Goal: Task Accomplishment & Management: Manage account settings

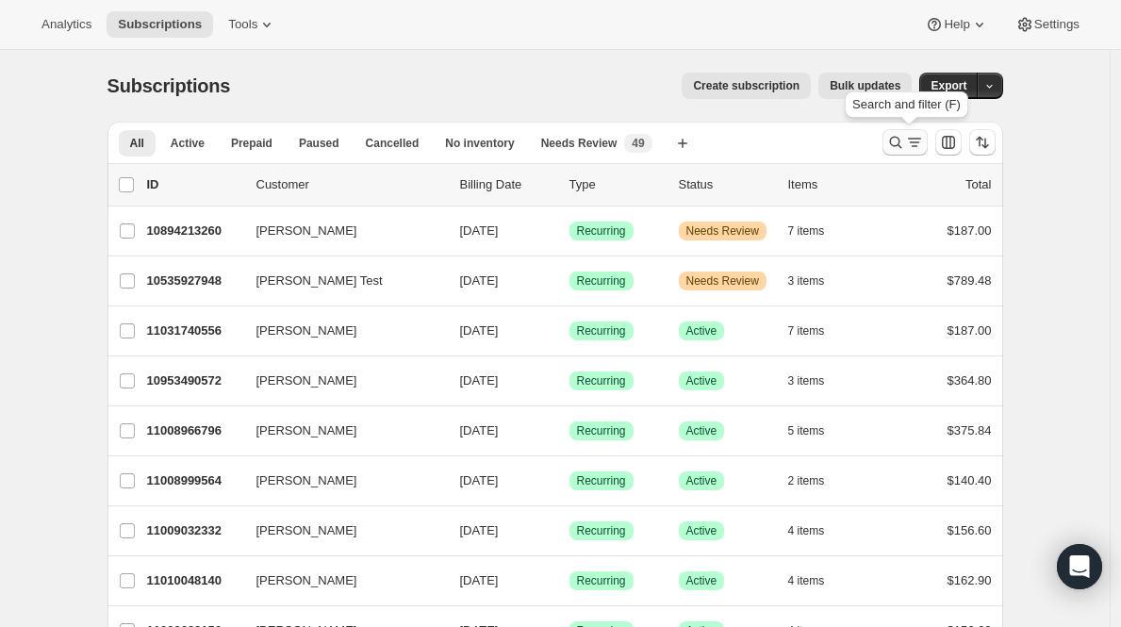
click at [905, 129] on button "Search and filter results" at bounding box center [905, 142] width 45 height 26
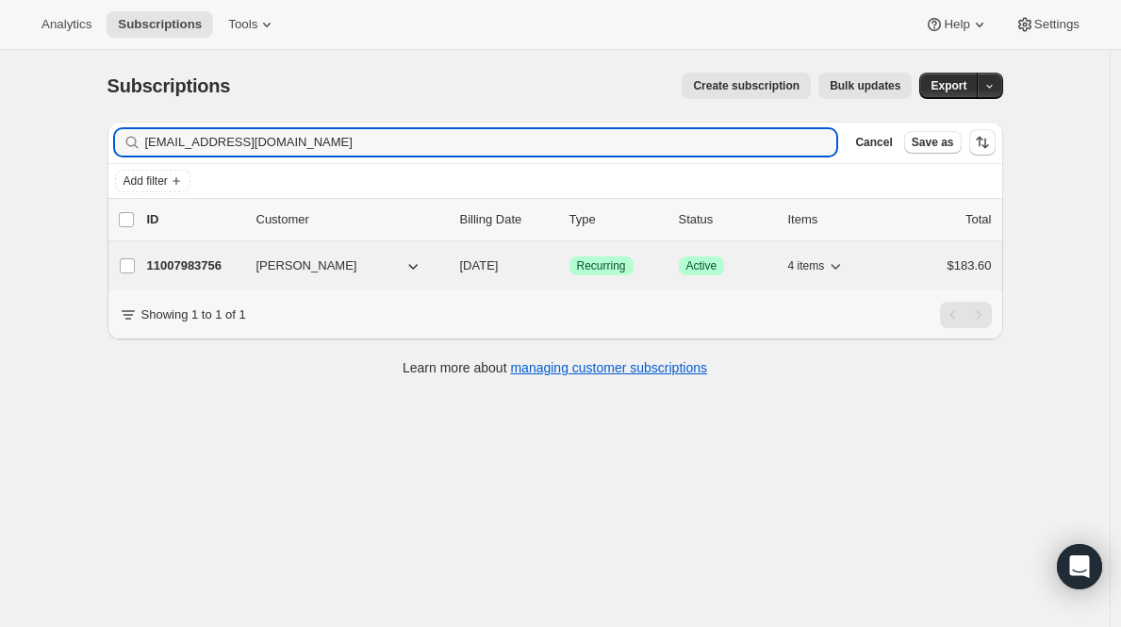
type input "[EMAIL_ADDRESS][DOMAIN_NAME]"
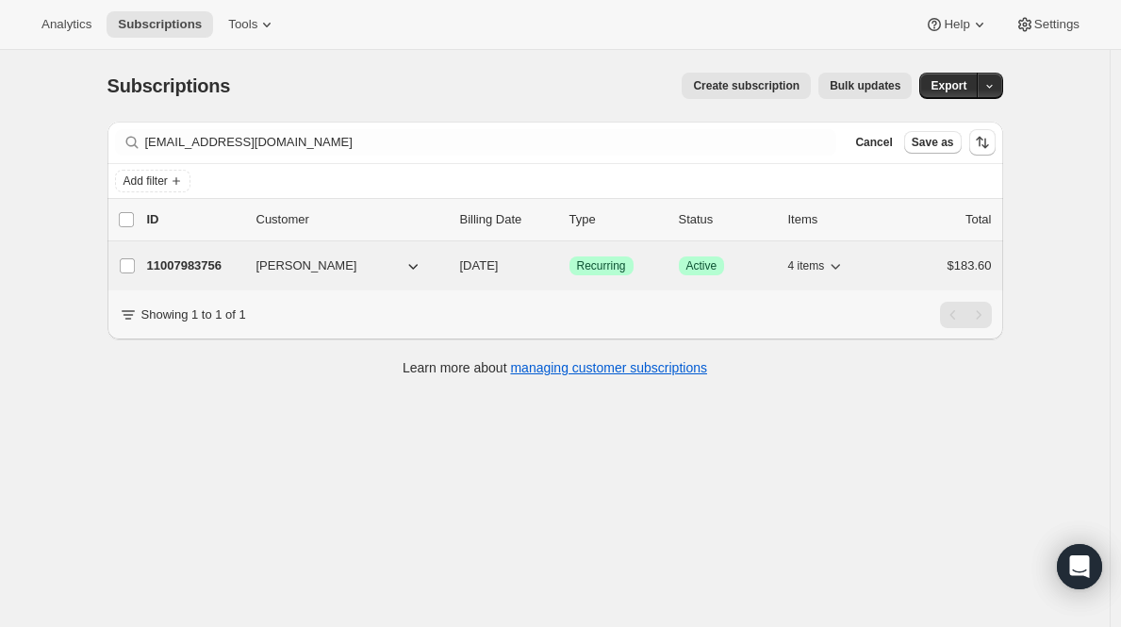
click at [185, 268] on p "11007983756" at bounding box center [194, 266] width 94 height 19
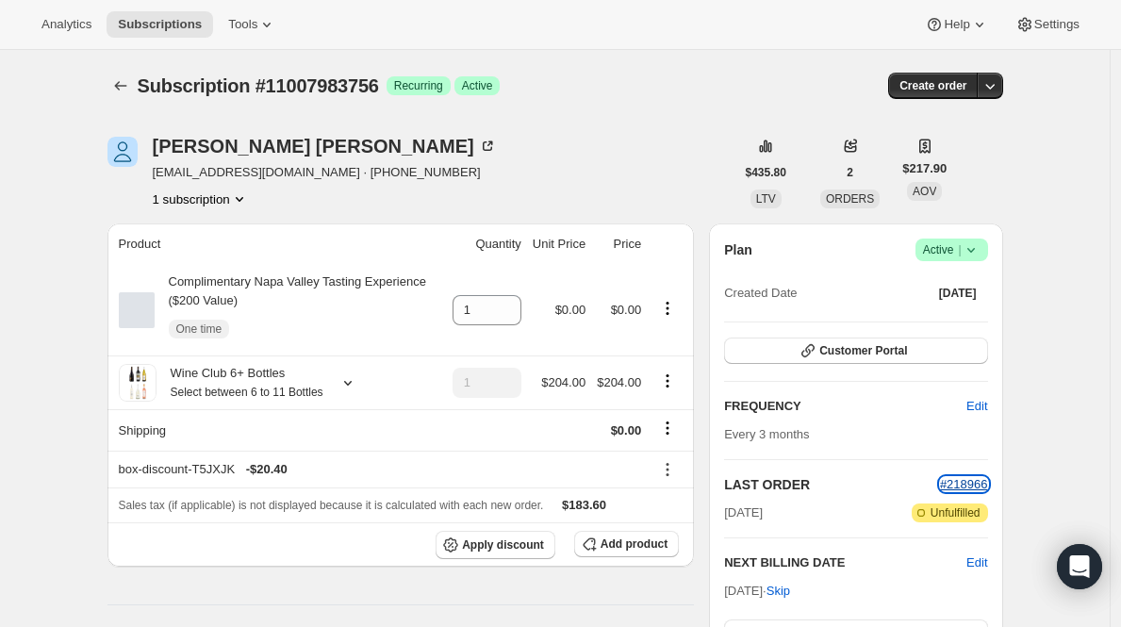
click at [978, 485] on span "#218966" at bounding box center [964, 484] width 48 height 14
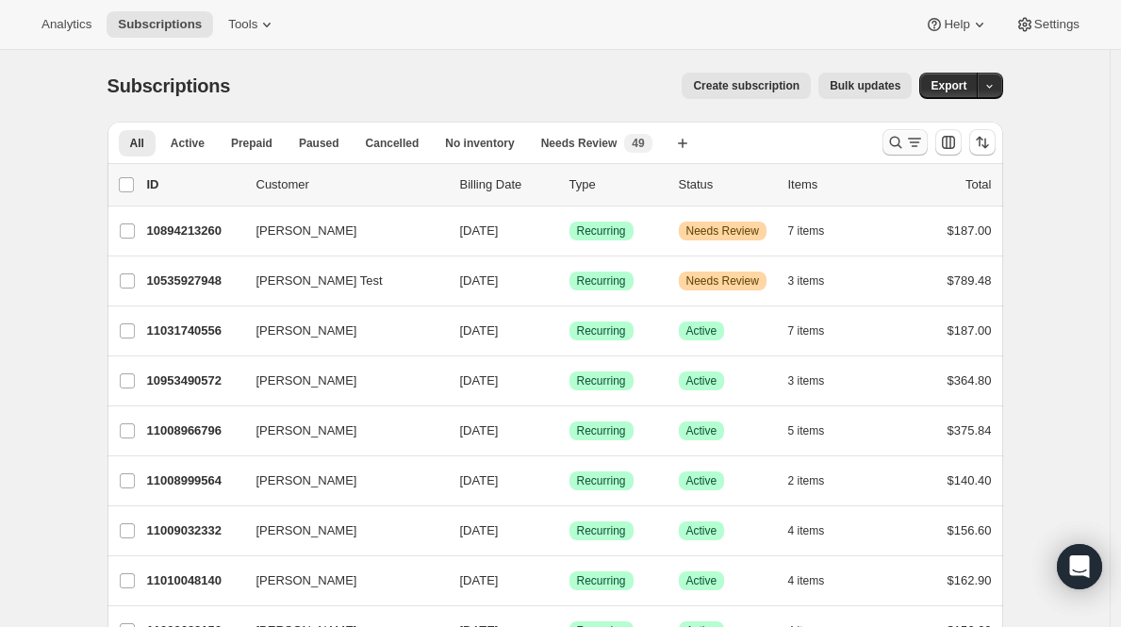
click at [912, 135] on icon "Search and filter results" at bounding box center [914, 142] width 19 height 19
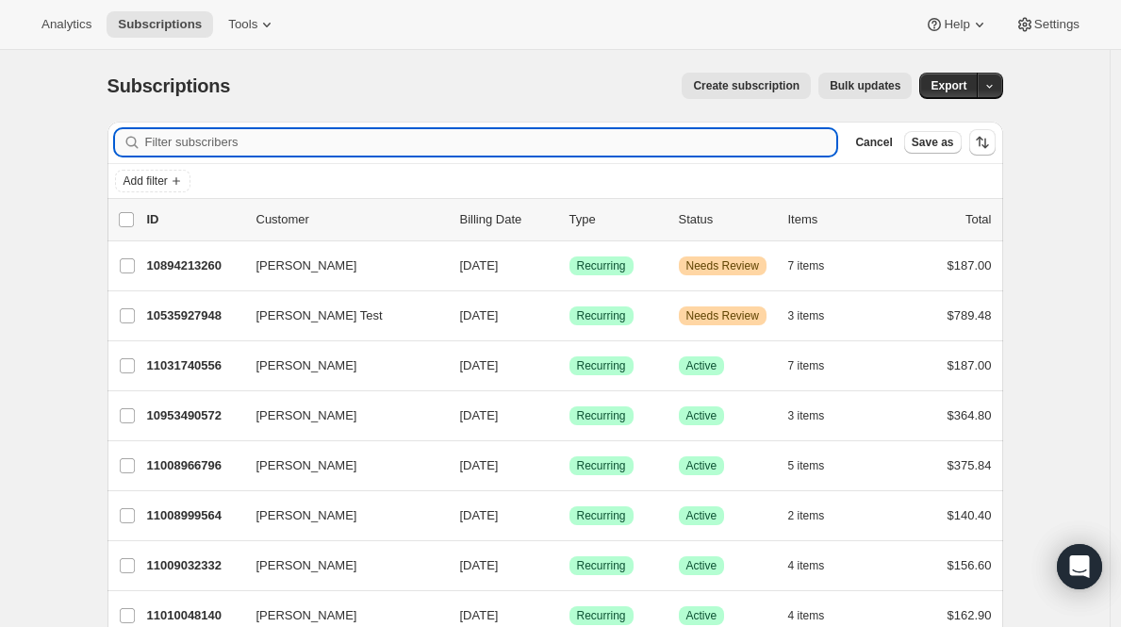
paste input "cvanrompa@aol.com"
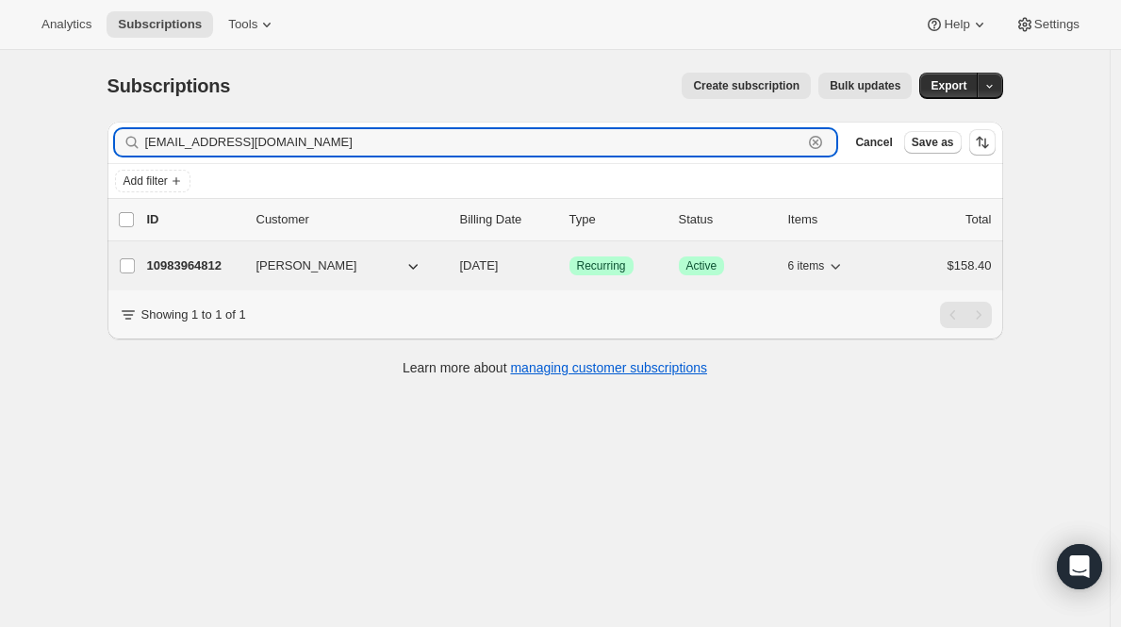
type input "cvanrompa@aol.com"
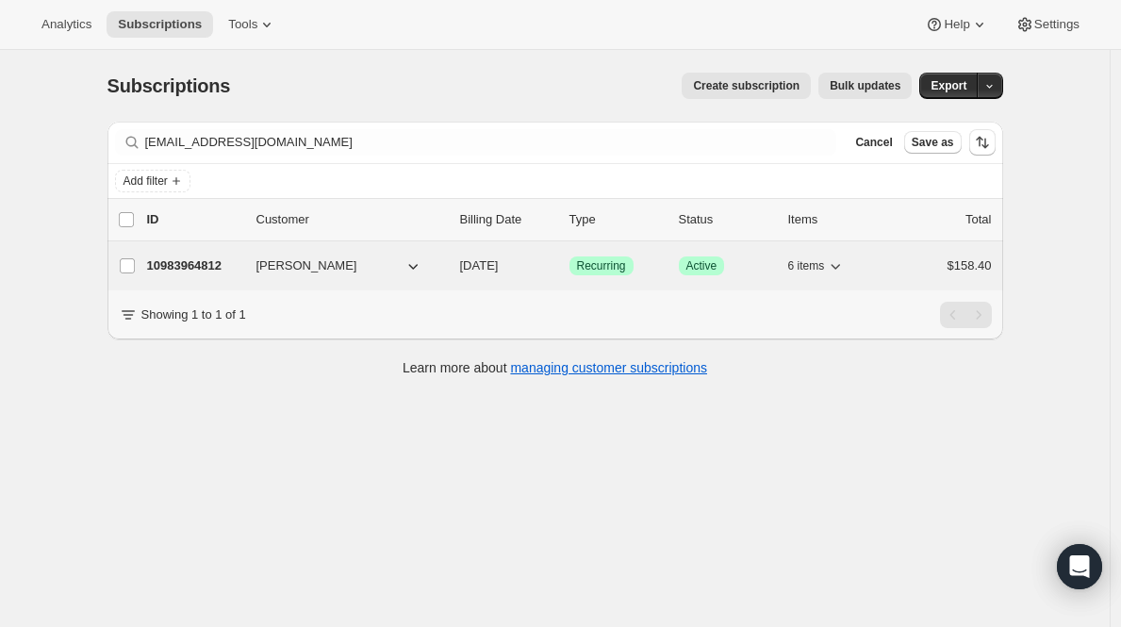
click at [188, 262] on p "10983964812" at bounding box center [194, 266] width 94 height 19
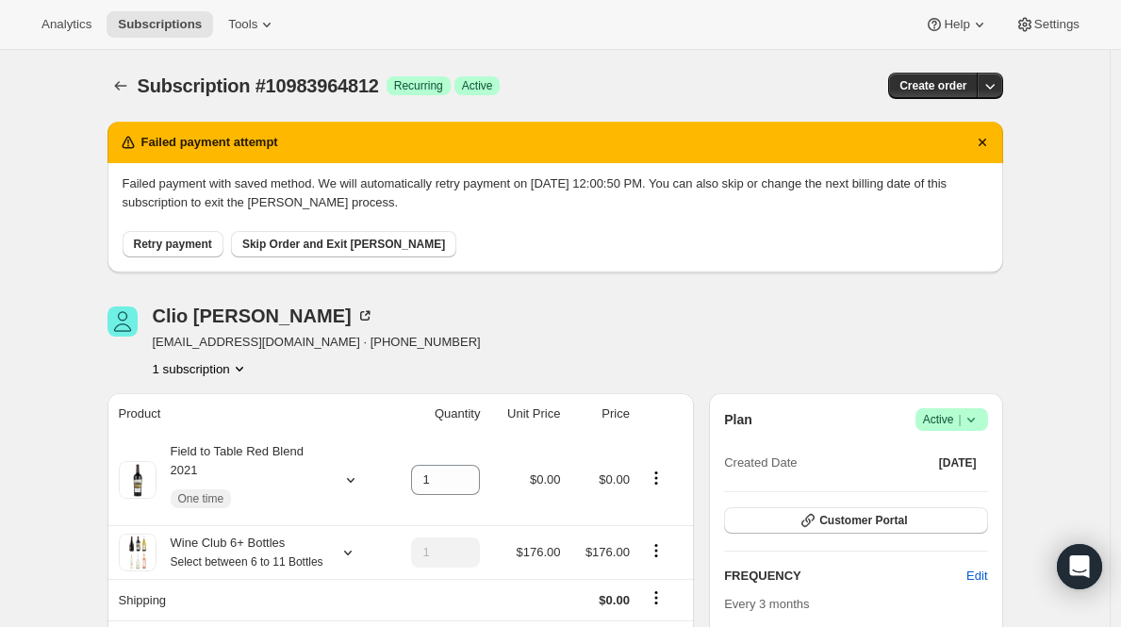
click at [939, 424] on span "Active |" at bounding box center [952, 419] width 58 height 19
click at [936, 487] on span "Cancel subscription" at bounding box center [951, 489] width 107 height 14
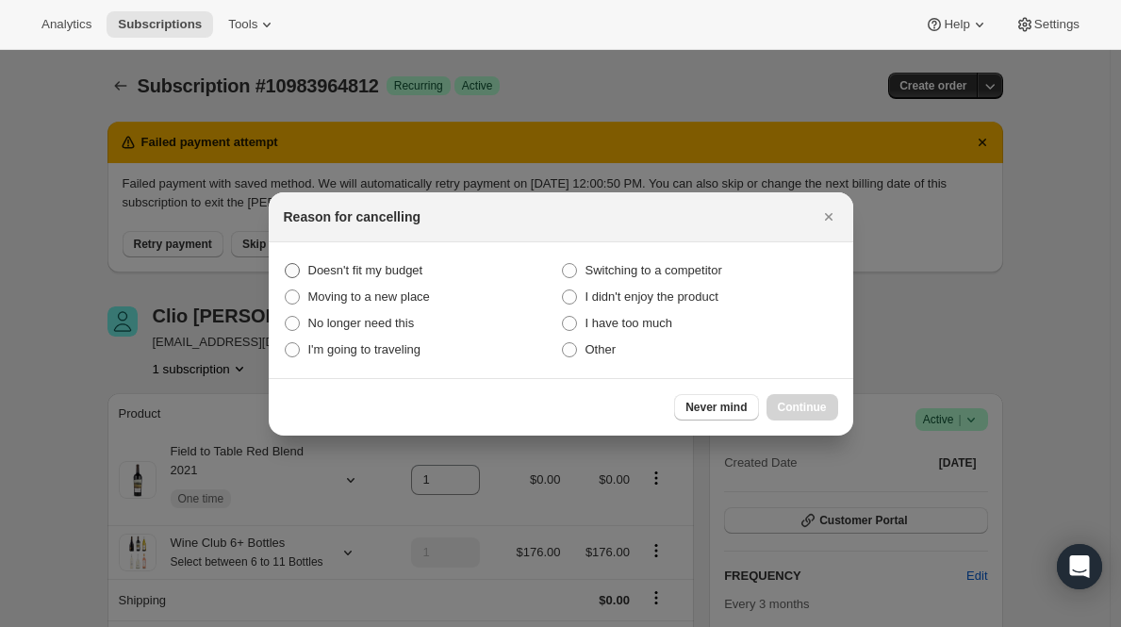
click at [339, 270] on span "Doesn't fit my budget" at bounding box center [365, 270] width 115 height 14
click at [286, 264] on budget "Doesn't fit my budget" at bounding box center [285, 263] width 1 height 1
radio budget "true"
click at [797, 406] on span "Continue" at bounding box center [802, 407] width 49 height 15
click at [797, 406] on button "Continue" at bounding box center [803, 407] width 72 height 26
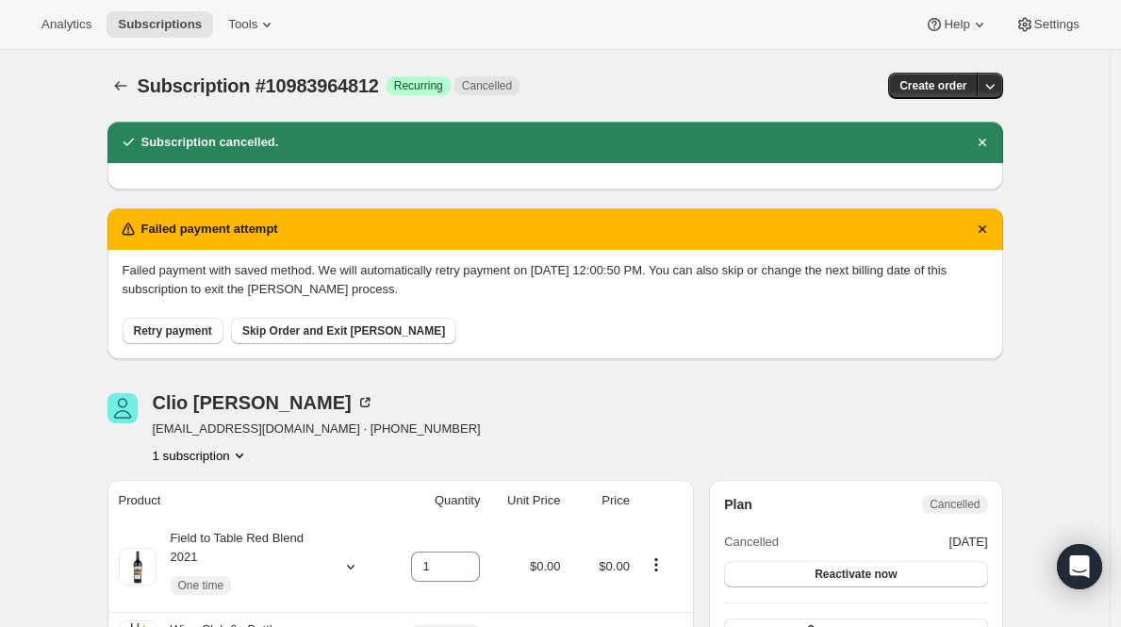
click at [121, 87] on icon "Subscriptions" at bounding box center [120, 85] width 12 height 9
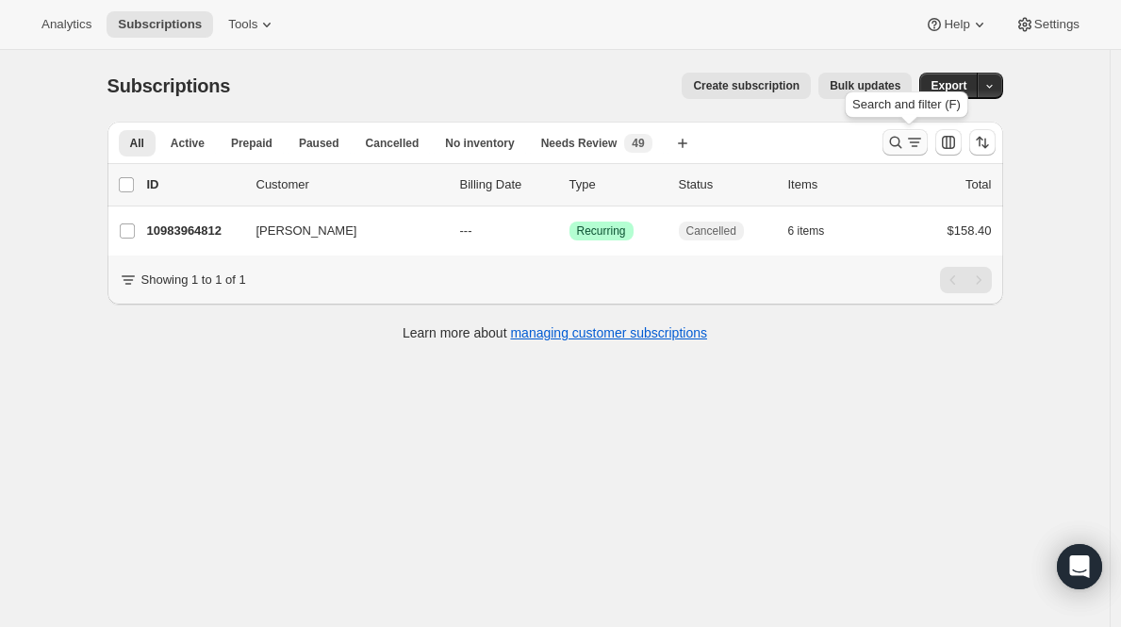
click at [918, 141] on icon "Search and filter results" at bounding box center [914, 142] width 19 height 19
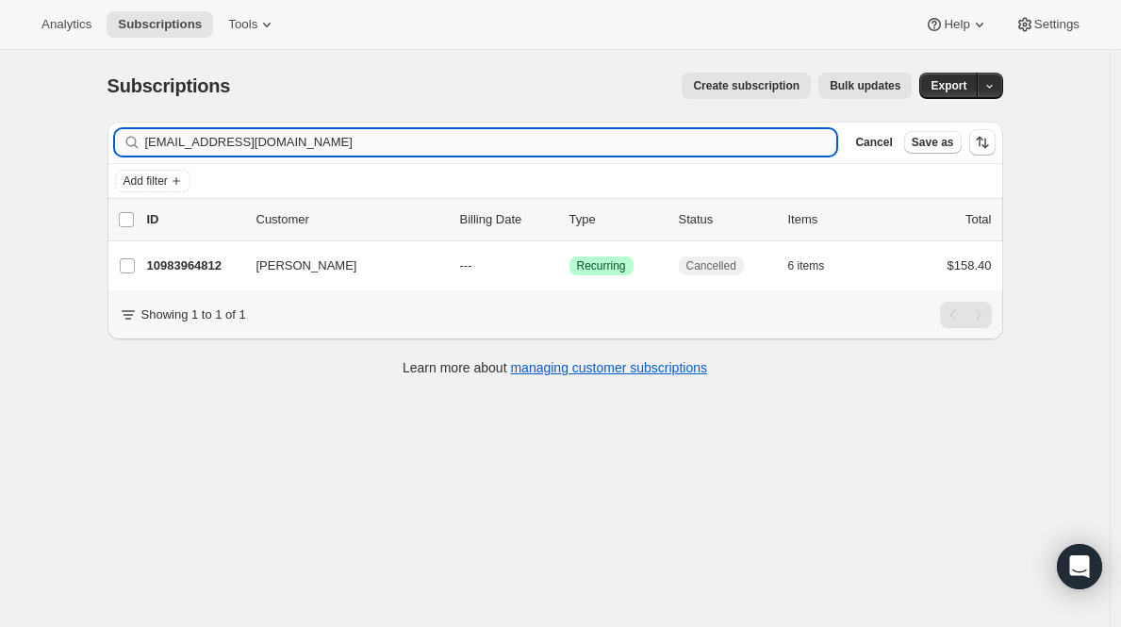
click at [598, 148] on input "cvanrompa@aol.com" at bounding box center [491, 142] width 692 height 26
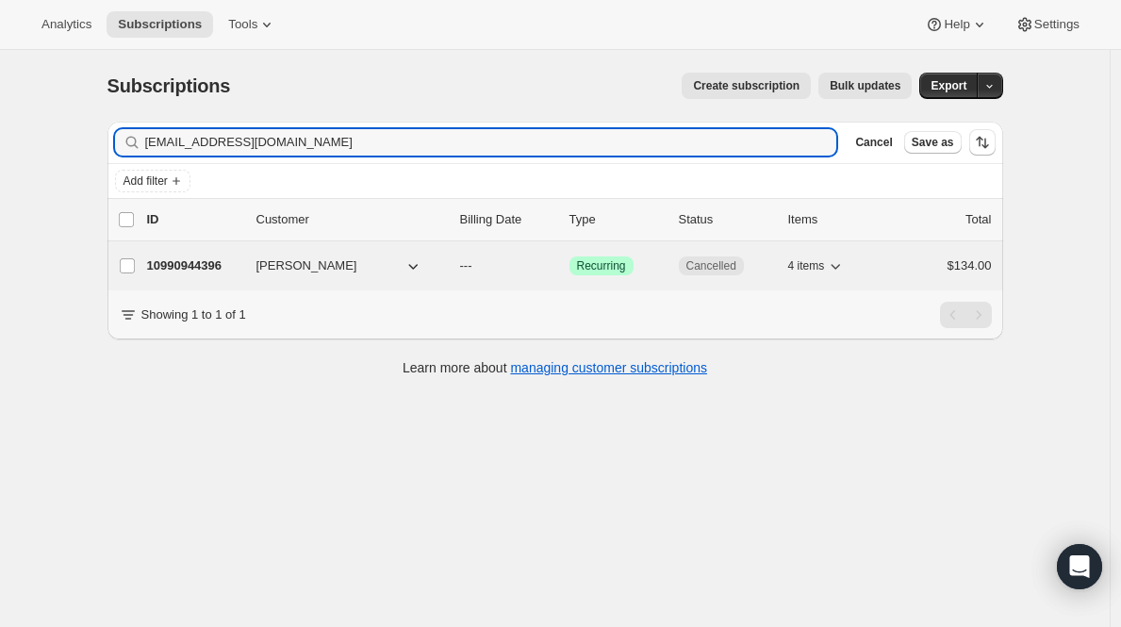
type input "rettalu@gmail.com"
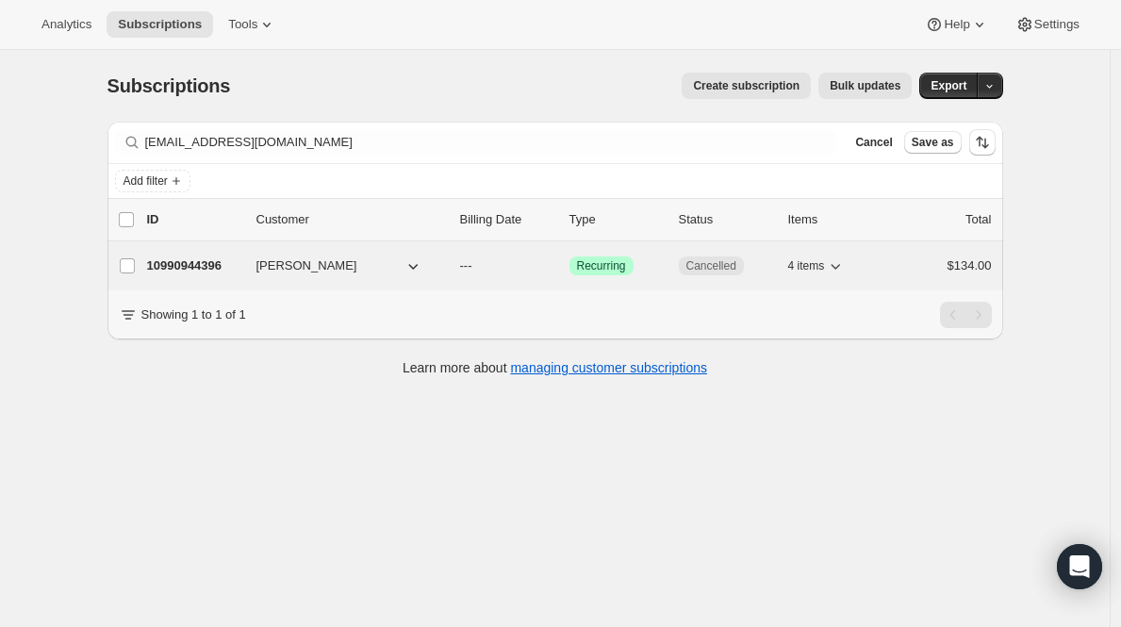
click at [195, 268] on p "10990944396" at bounding box center [194, 266] width 94 height 19
